Goal: Obtain resource: Obtain resource

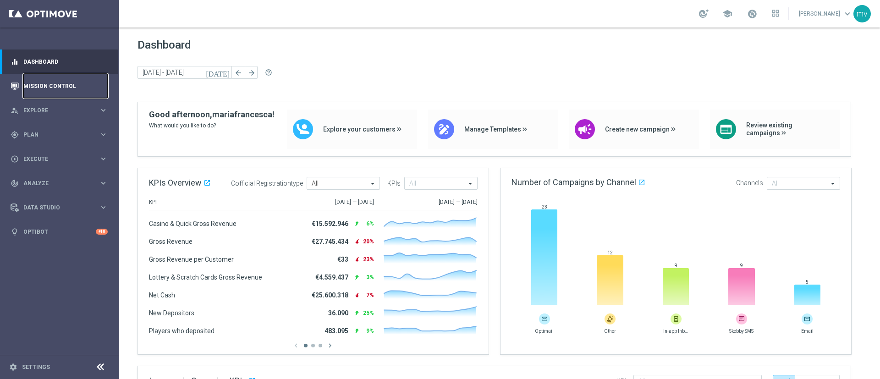
click at [63, 82] on link "Mission Control" at bounding box center [65, 86] width 84 height 24
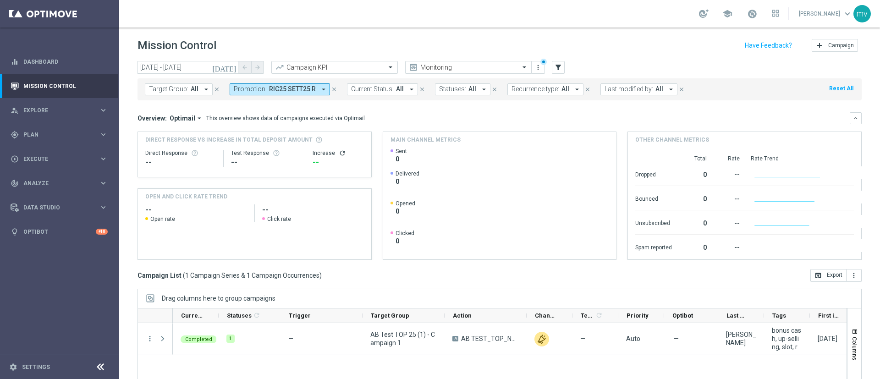
click at [331, 88] on icon "close" at bounding box center [334, 89] width 6 height 6
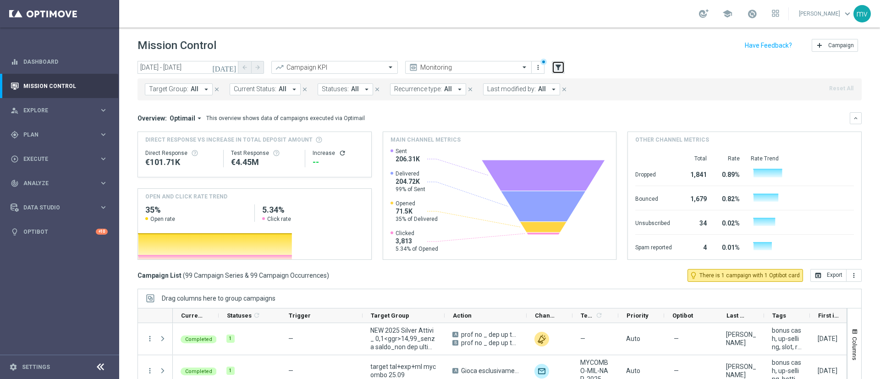
click at [557, 65] on icon "filter_alt" at bounding box center [558, 67] width 8 height 8
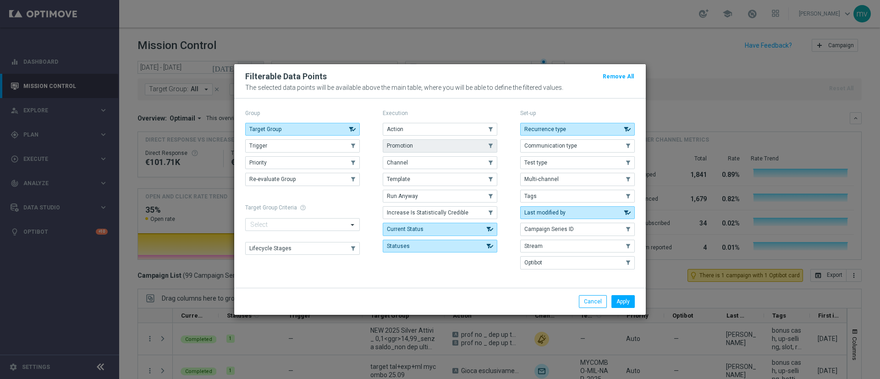
click at [420, 144] on button "Promotion" at bounding box center [440, 145] width 115 height 13
click at [621, 296] on button "Apply" at bounding box center [622, 301] width 23 height 13
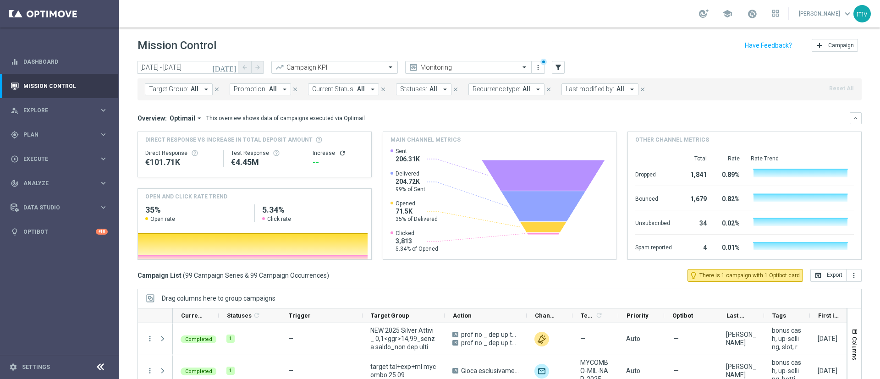
click at [281, 87] on icon "arrow_drop_down" at bounding box center [285, 89] width 8 height 8
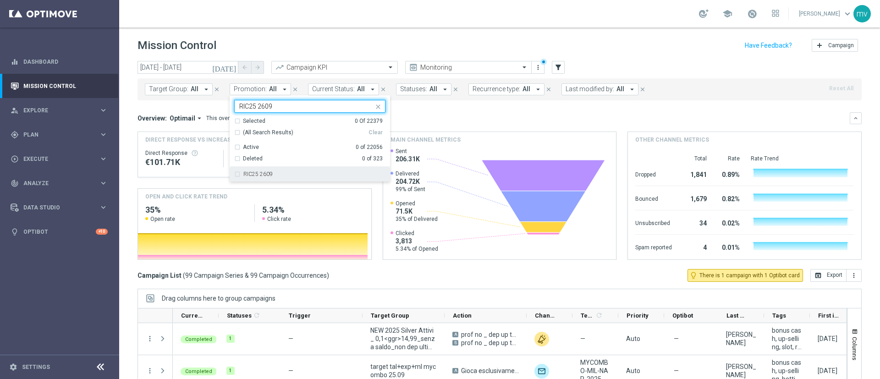
click at [241, 174] on div "RIC25 2609" at bounding box center [309, 174] width 151 height 15
type input "RIC25 2609"
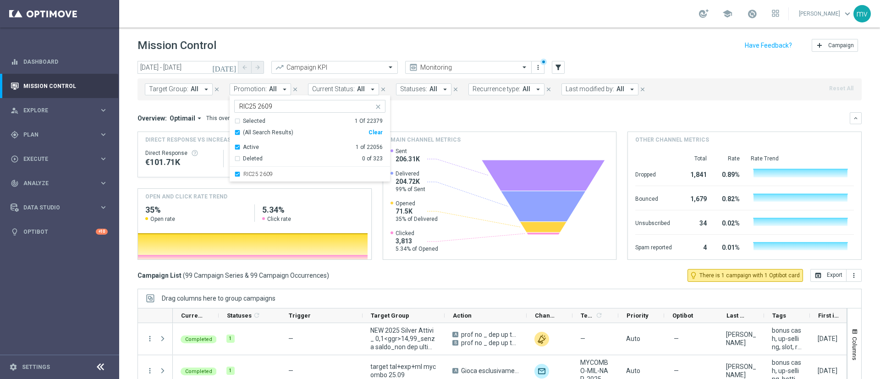
click at [422, 111] on mini-dashboard "Overview: Optimail arrow_drop_down This overview shows data of campaigns execut…" at bounding box center [500, 184] width 724 height 169
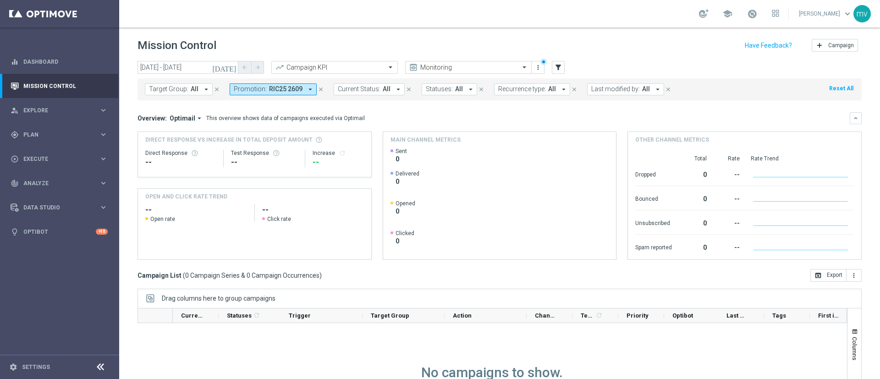
click at [318, 86] on icon "close" at bounding box center [321, 89] width 6 height 6
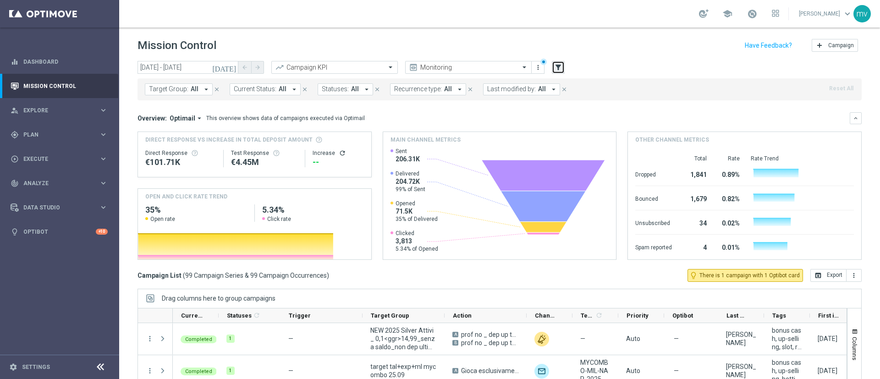
click at [561, 68] on icon "filter_alt" at bounding box center [558, 67] width 8 height 8
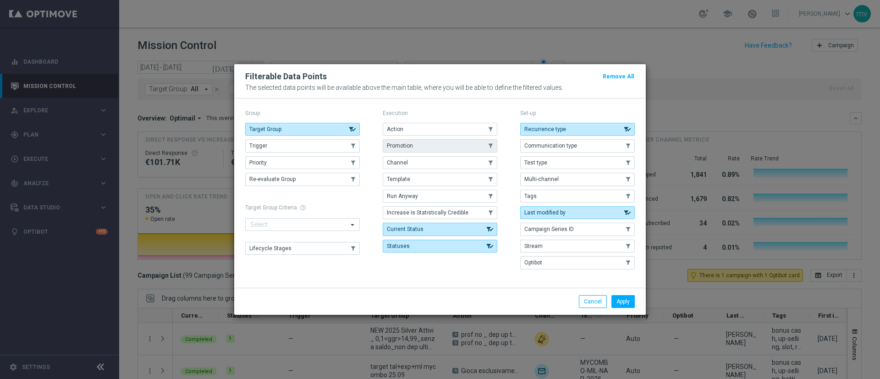
click at [442, 143] on button "Promotion" at bounding box center [440, 145] width 115 height 13
click at [632, 304] on button "Apply" at bounding box center [622, 301] width 23 height 13
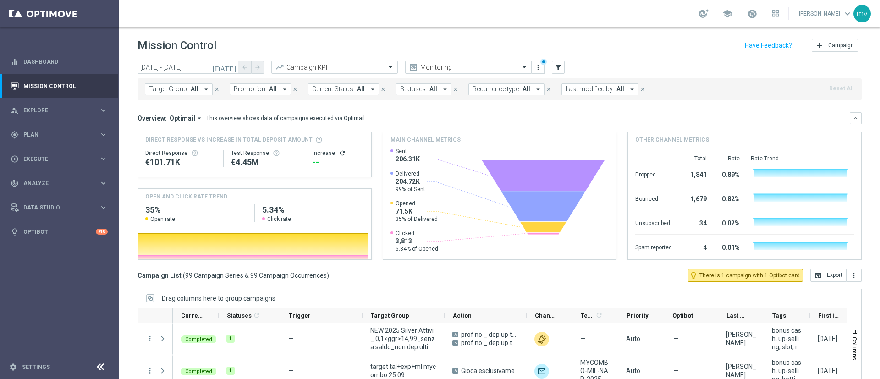
click at [281, 87] on icon "arrow_drop_down" at bounding box center [285, 89] width 8 height 8
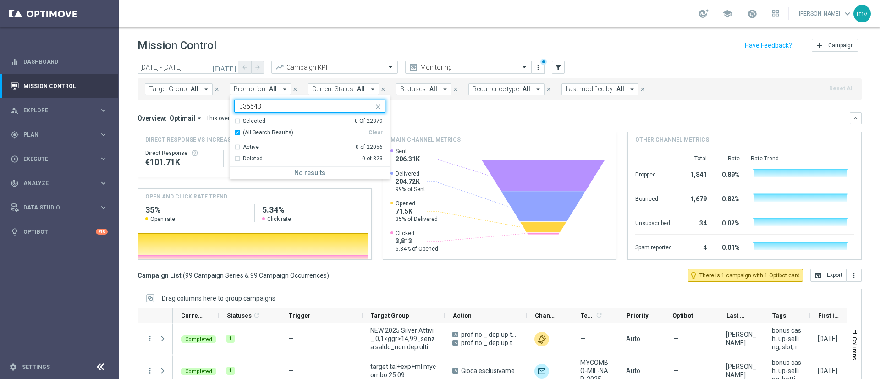
click at [369, 106] on input "335543" at bounding box center [306, 107] width 134 height 8
type input "335543"
click at [376, 106] on icon "close" at bounding box center [377, 106] width 7 height 7
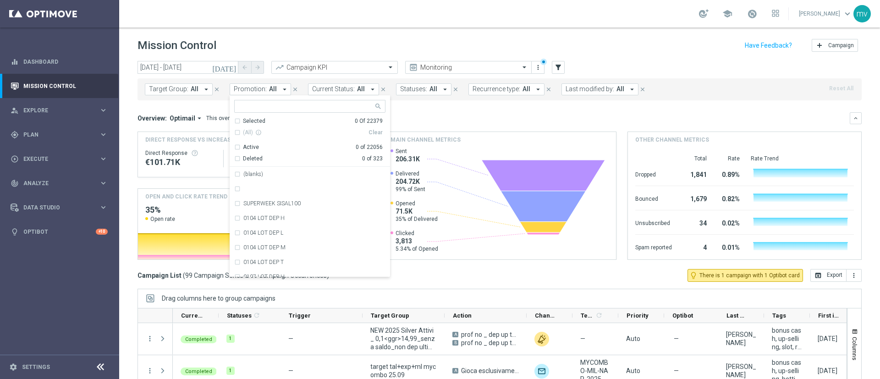
click at [413, 112] on div "Overview: Optimail arrow_drop_down This overview shows data of campaigns execut…" at bounding box center [500, 118] width 724 height 12
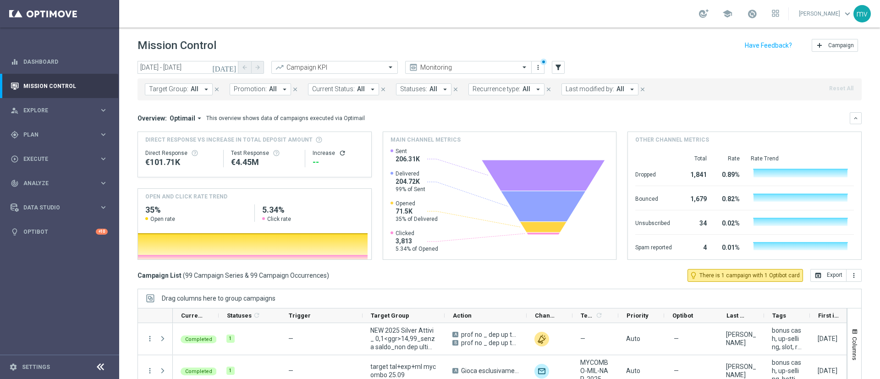
click at [207, 90] on icon "arrow_drop_down" at bounding box center [206, 89] width 8 height 8
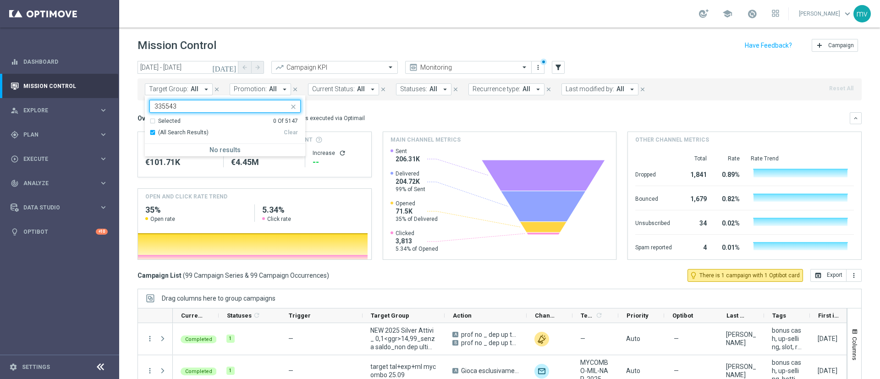
type input "335543"
click at [363, 116] on div "Overview: Optimail arrow_drop_down This overview shows data of campaigns execut…" at bounding box center [494, 118] width 712 height 8
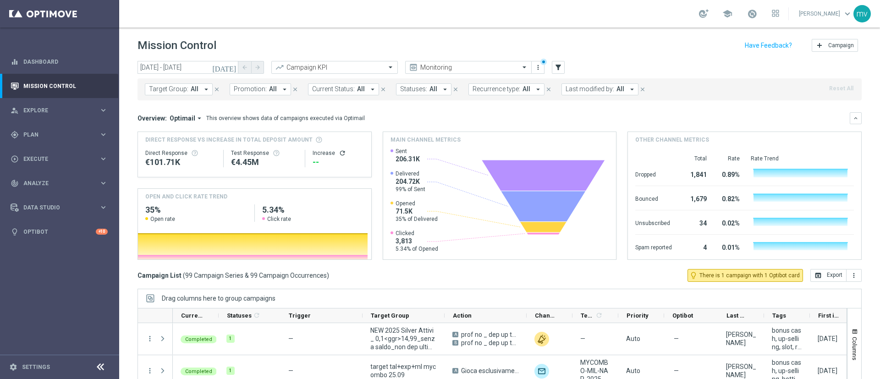
click at [566, 65] on div "today 25 Sep 2025 - 25 Sep 2025 arrow_back arrow_forward Campaign KPI trending_…" at bounding box center [500, 68] width 724 height 14
click at [559, 64] on icon "filter_alt" at bounding box center [558, 67] width 8 height 8
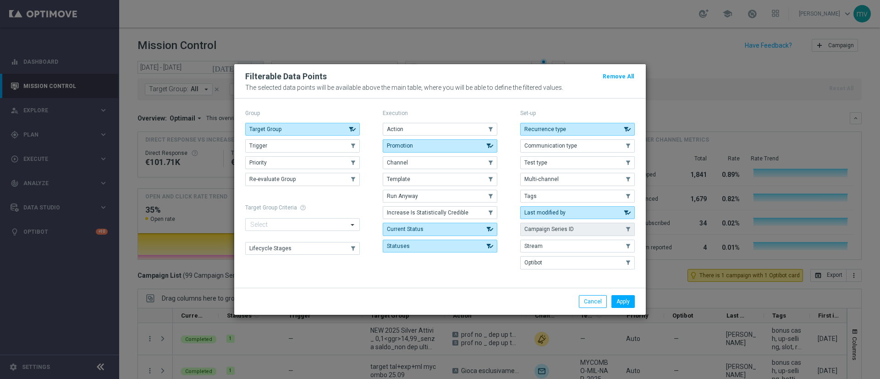
click at [549, 232] on button "Campaign Series ID" at bounding box center [577, 229] width 115 height 13
drag, startPoint x: 631, startPoint y: 297, endPoint x: 607, endPoint y: 292, distance: 24.6
click at [629, 297] on button "Apply" at bounding box center [622, 301] width 23 height 13
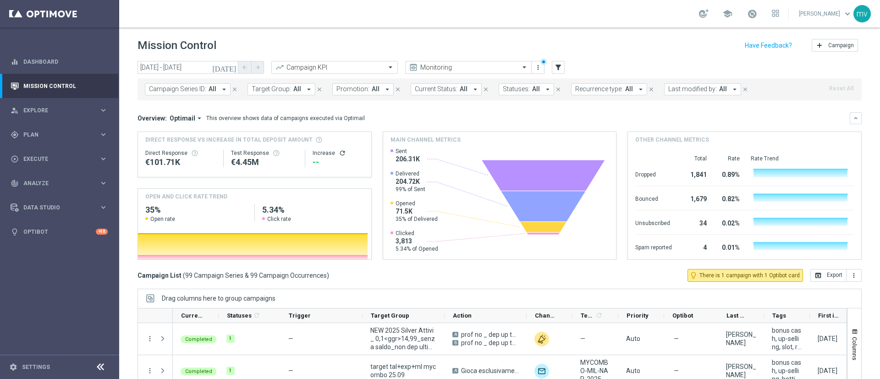
click at [222, 92] on icon "arrow_drop_down" at bounding box center [224, 89] width 8 height 8
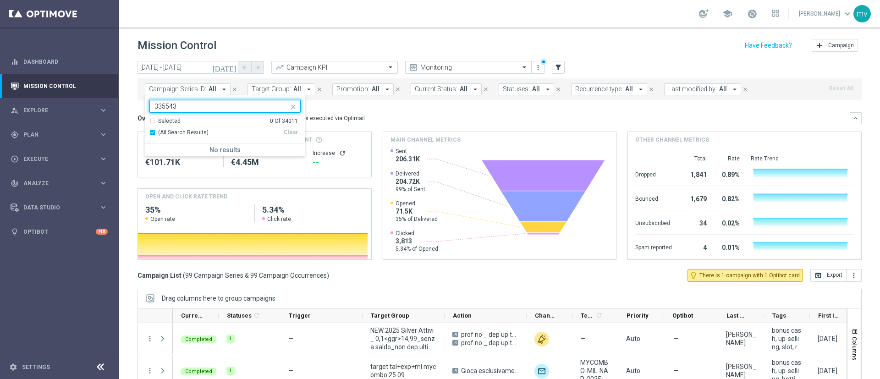
type input "335543"
click at [389, 114] on div "Overview: Optimail arrow_drop_down This overview shows data of campaigns execut…" at bounding box center [494, 118] width 712 height 8
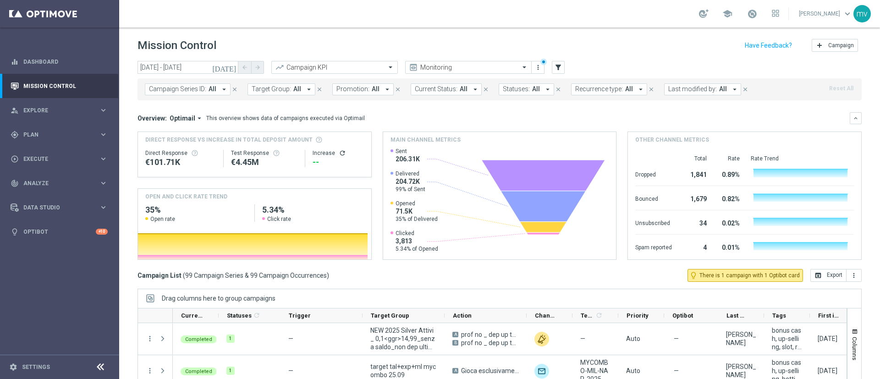
click at [686, 84] on button "Last modified by: All arrow_drop_down" at bounding box center [702, 89] width 77 height 12
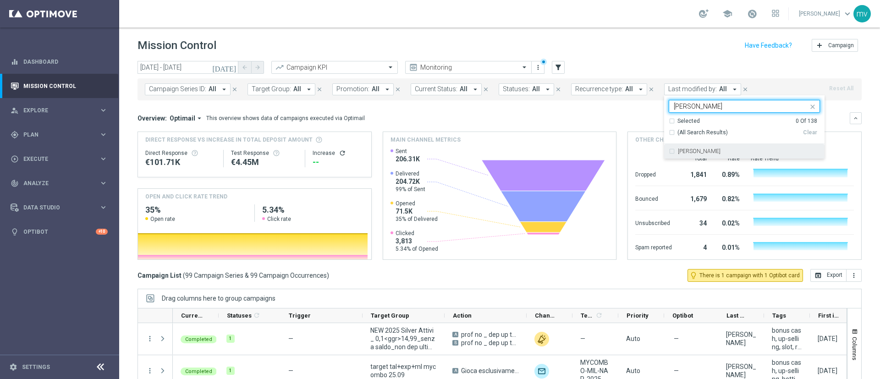
click at [685, 151] on label "[PERSON_NAME]" at bounding box center [699, 152] width 43 height 6
type input "visciano"
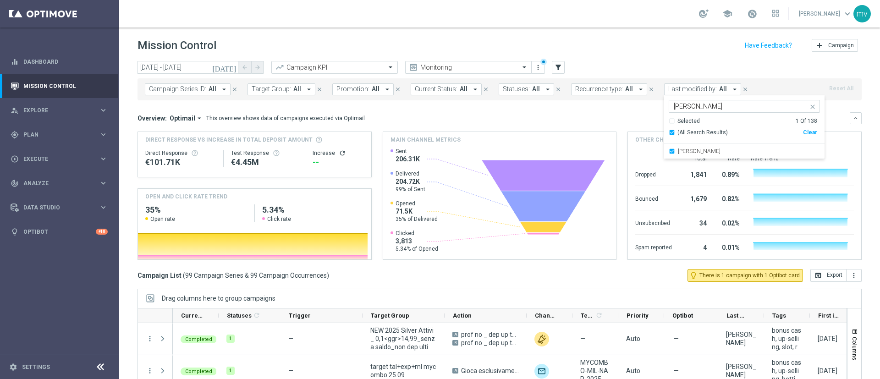
click at [585, 114] on div "Overview: Optimail arrow_drop_down This overview shows data of campaigns execut…" at bounding box center [494, 118] width 712 height 8
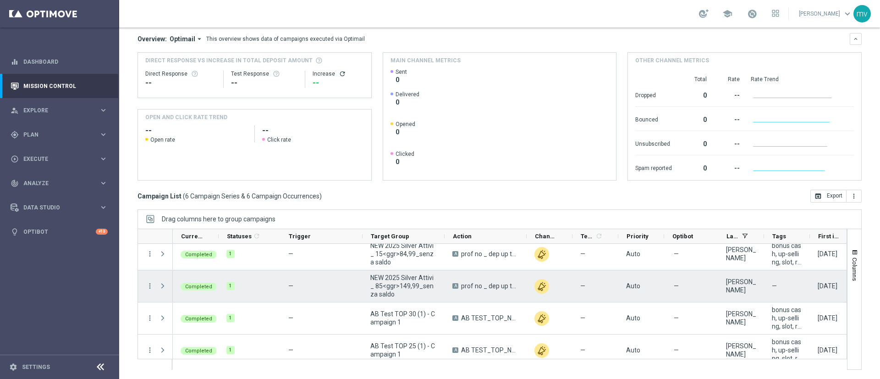
scroll to position [77, 0]
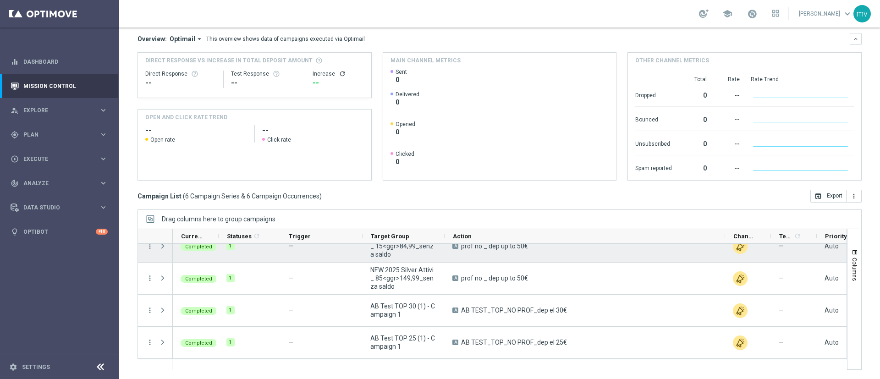
drag, startPoint x: 526, startPoint y: 234, endPoint x: 616, endPoint y: 260, distance: 94.4
click at [719, 244] on div at bounding box center [493, 299] width 710 height 141
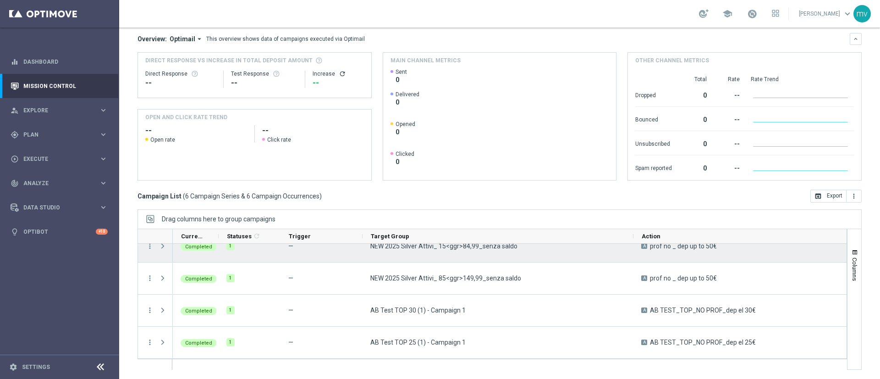
drag, startPoint x: 443, startPoint y: 234, endPoint x: 552, endPoint y: 309, distance: 132.2
click at [633, 253] on div at bounding box center [493, 299] width 710 height 141
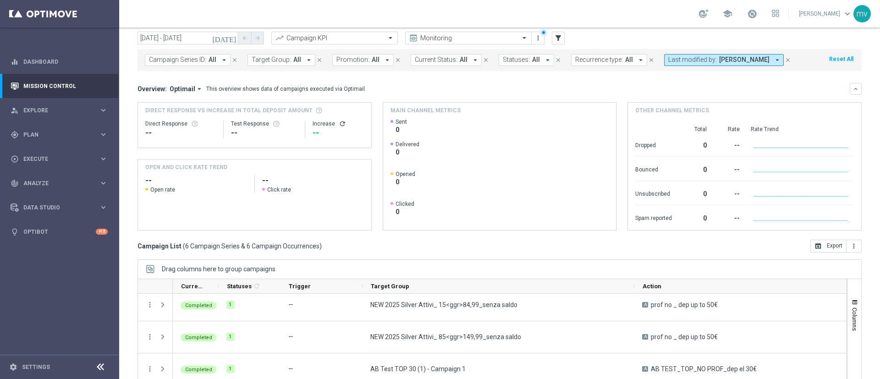
scroll to position [0, 0]
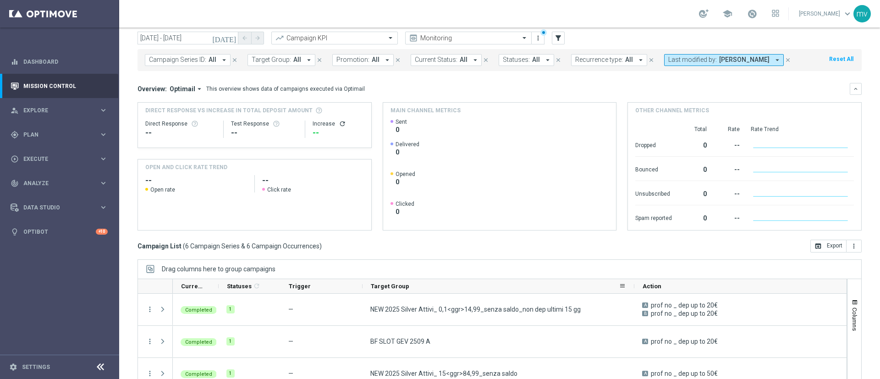
click at [233, 37] on icon "today" at bounding box center [224, 38] width 25 height 8
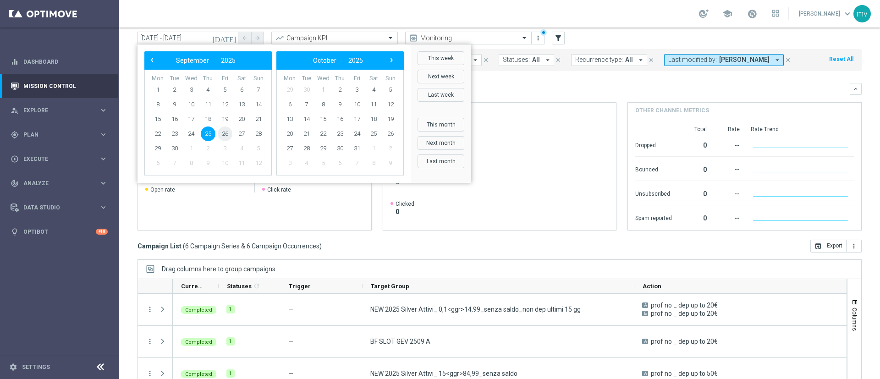
click at [225, 129] on span "26" at bounding box center [225, 134] width 15 height 15
click at [223, 134] on span "26" at bounding box center [225, 134] width 15 height 15
type input "26 Sep 2025 - 26 Sep 2025"
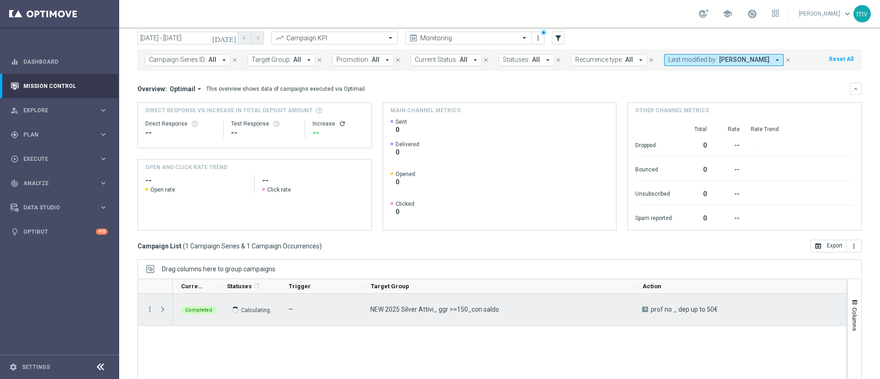
scroll to position [98, 0]
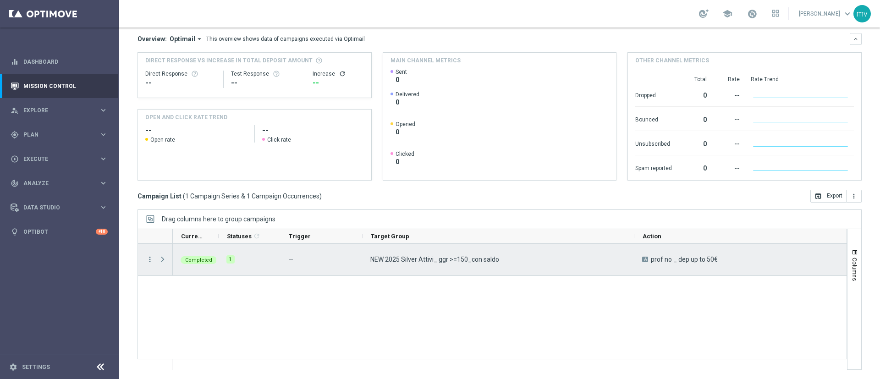
click at [164, 257] on span "Press SPACE to select this row." at bounding box center [163, 259] width 8 height 7
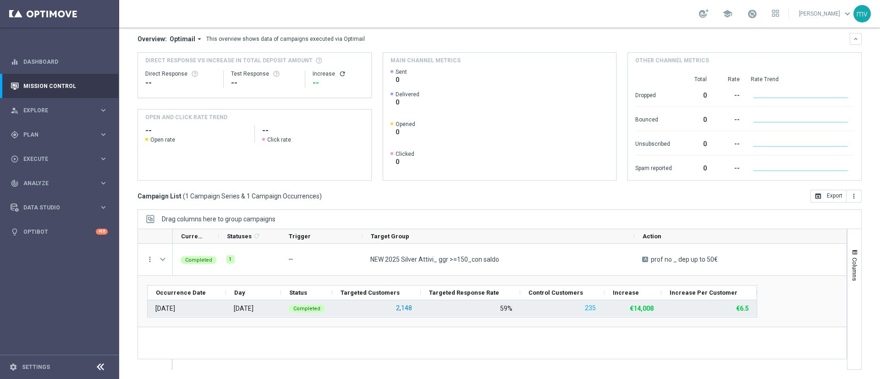
click at [409, 306] on button "2,148" at bounding box center [404, 308] width 18 height 11
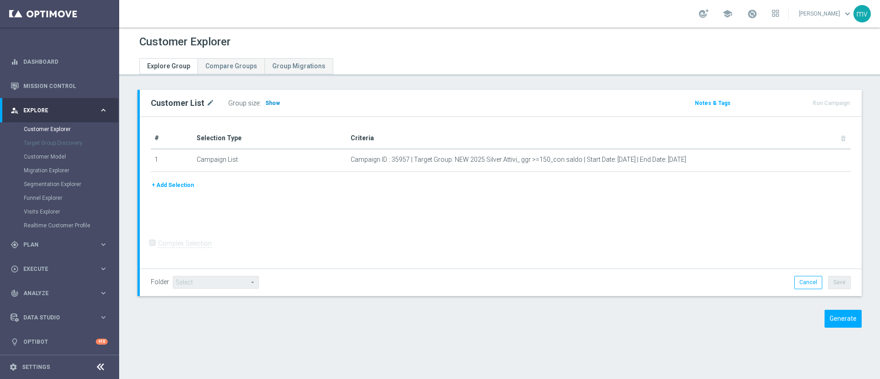
click at [265, 103] on span "Show" at bounding box center [272, 103] width 15 height 6
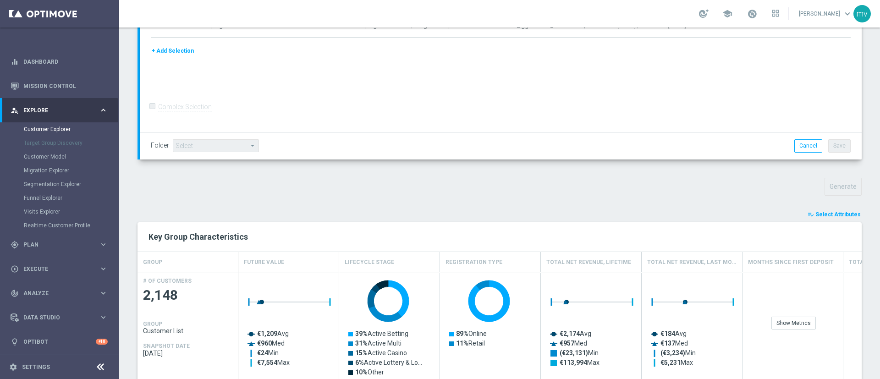
scroll to position [275, 0]
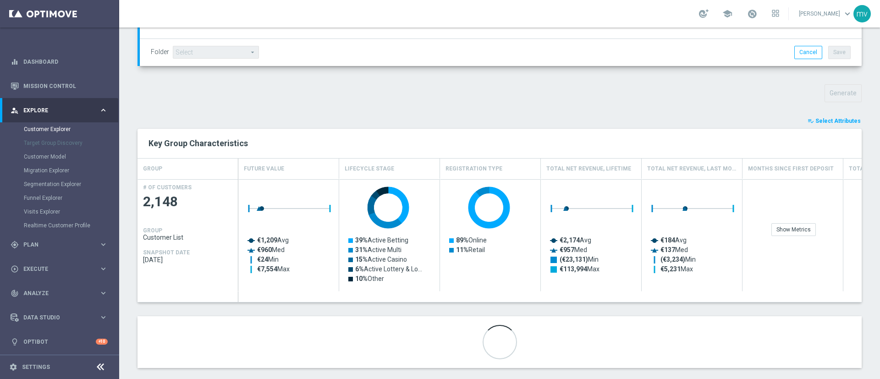
click at [821, 120] on span "Select Attributes" at bounding box center [837, 121] width 45 height 6
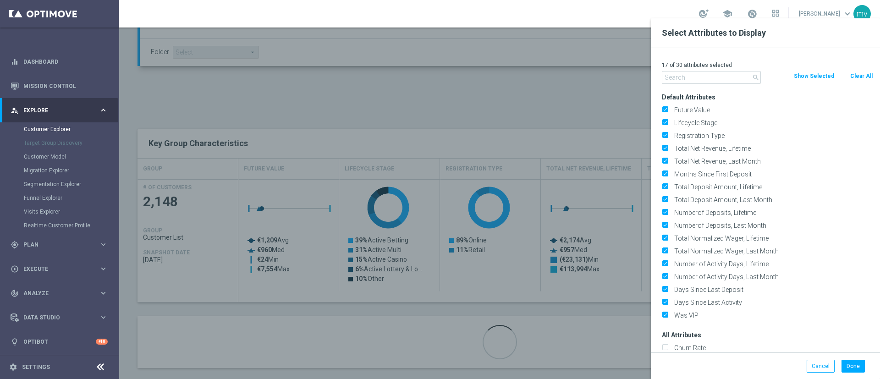
click at [860, 72] on button "Clear All" at bounding box center [861, 76] width 24 height 10
checkbox input "false"
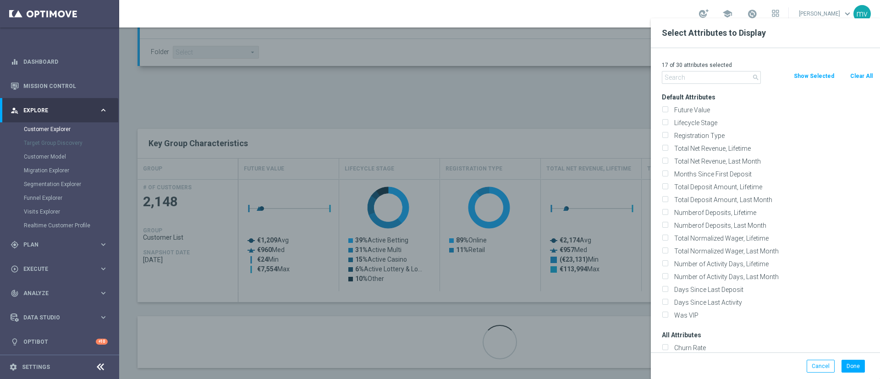
checkbox input "false"
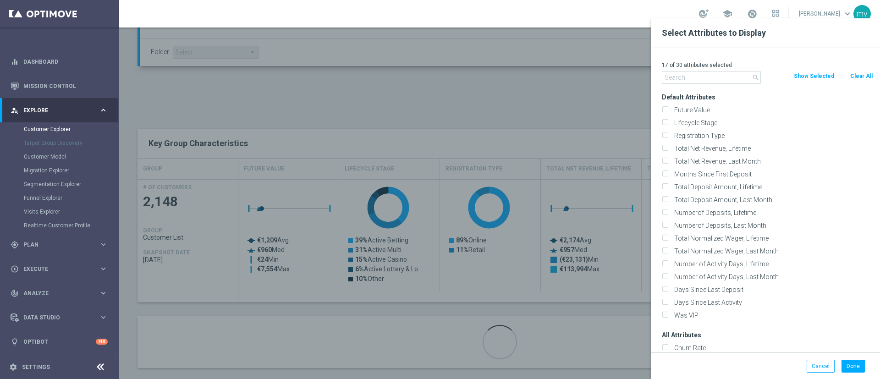
checkbox input "false"
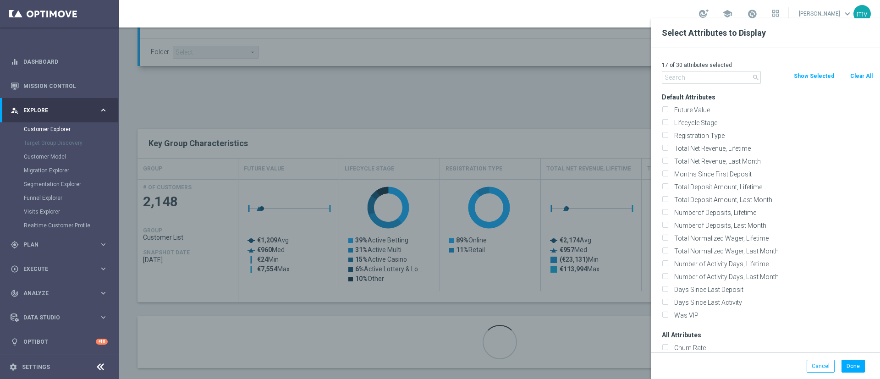
checkbox input "false"
click at [688, 77] on input "text" at bounding box center [711, 77] width 99 height 13
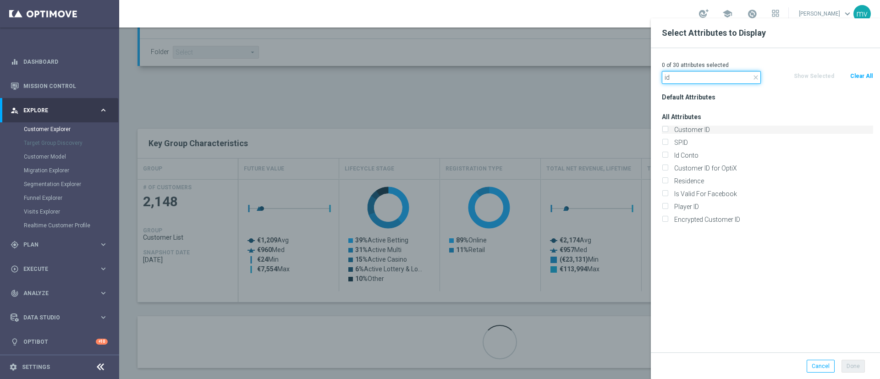
type input "id"
click at [666, 129] on input "Customer ID" at bounding box center [665, 131] width 6 height 6
checkbox input "true"
click at [667, 158] on input "Id Conto" at bounding box center [665, 157] width 6 height 6
checkbox input "true"
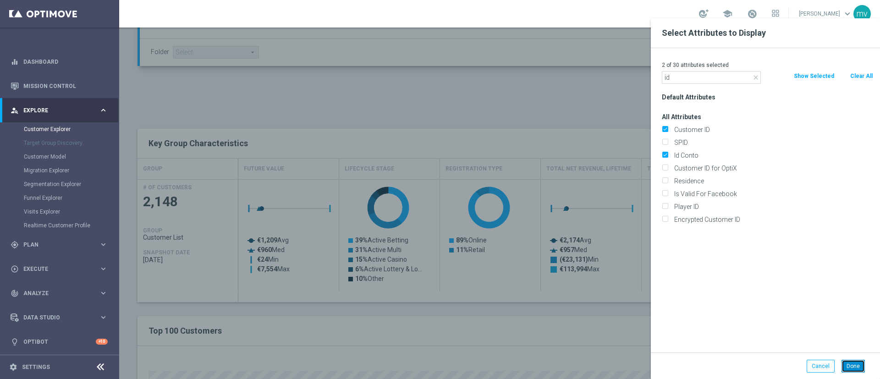
click at [856, 363] on button "Done" at bounding box center [853, 366] width 23 height 13
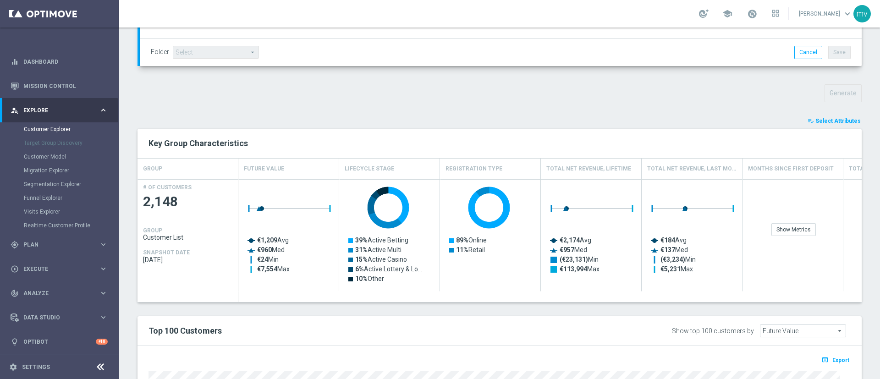
type input "Search"
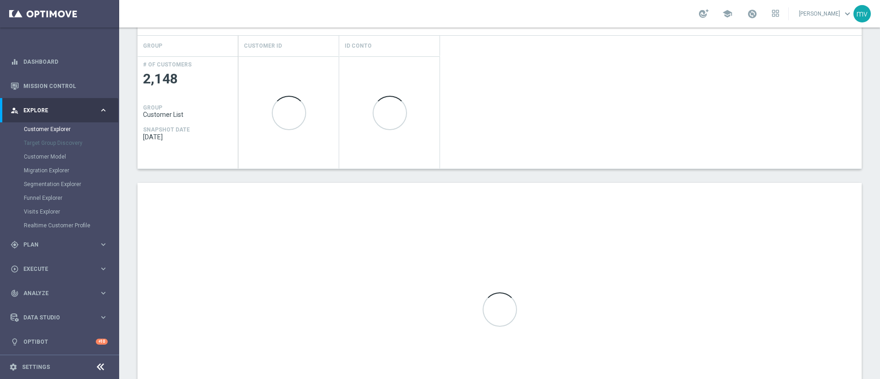
scroll to position [478, 0]
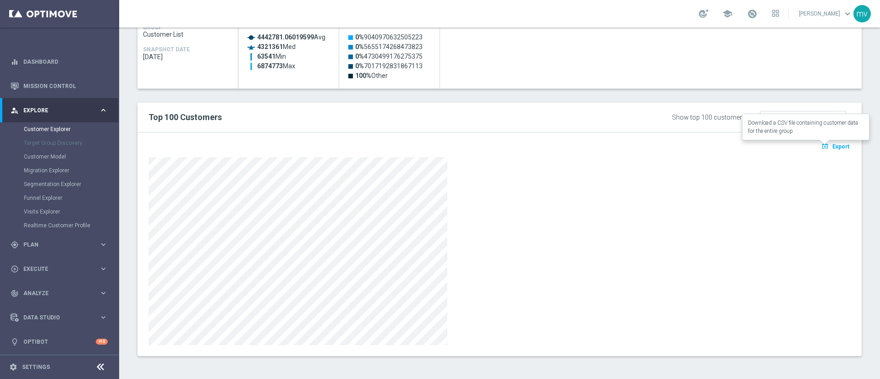
click at [832, 147] on span "Export" at bounding box center [840, 146] width 17 height 6
